Goal: Check status

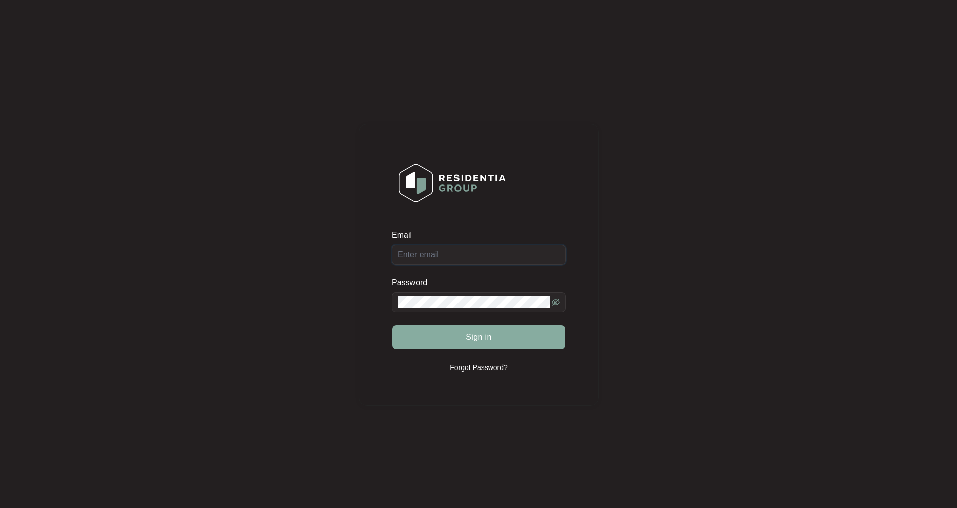
type input "[EMAIL_ADDRESS][DOMAIN_NAME]"
click at [477, 338] on span "Sign in" at bounding box center [478, 337] width 26 height 12
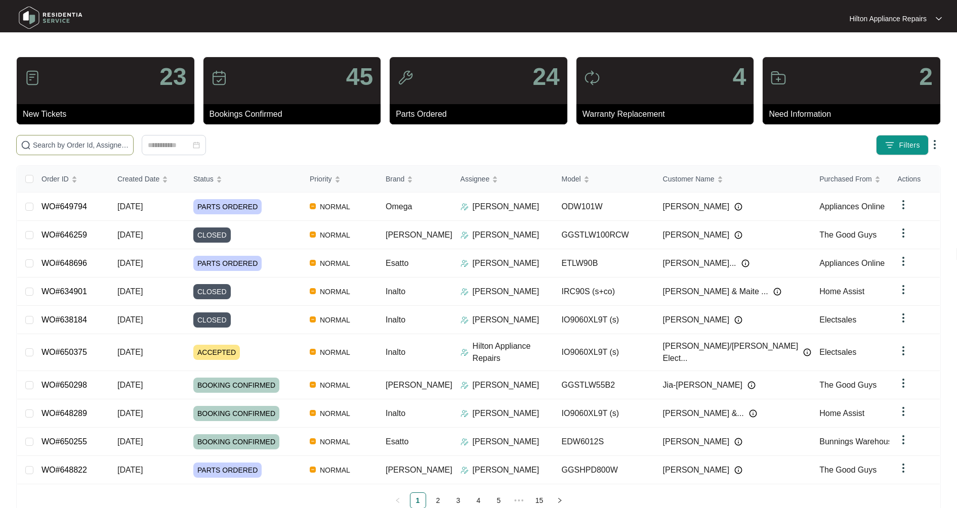
click at [79, 148] on input "text" at bounding box center [81, 145] width 96 height 11
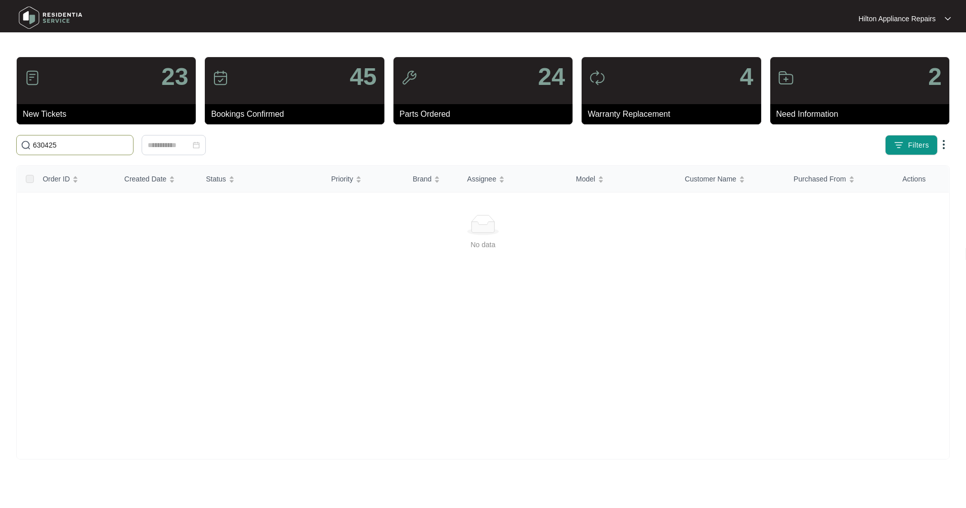
click at [35, 146] on input "630425" at bounding box center [81, 145] width 96 height 11
click at [105, 143] on input "WO#630425" at bounding box center [81, 145] width 96 height 11
click at [0, 140] on html "Hilton Appliance Repairs Hilton App... 23 New Tickets 45 Bookings Confirmed 24 …" at bounding box center [483, 254] width 966 height 508
type input "630425"
